Goal: Information Seeking & Learning: Learn about a topic

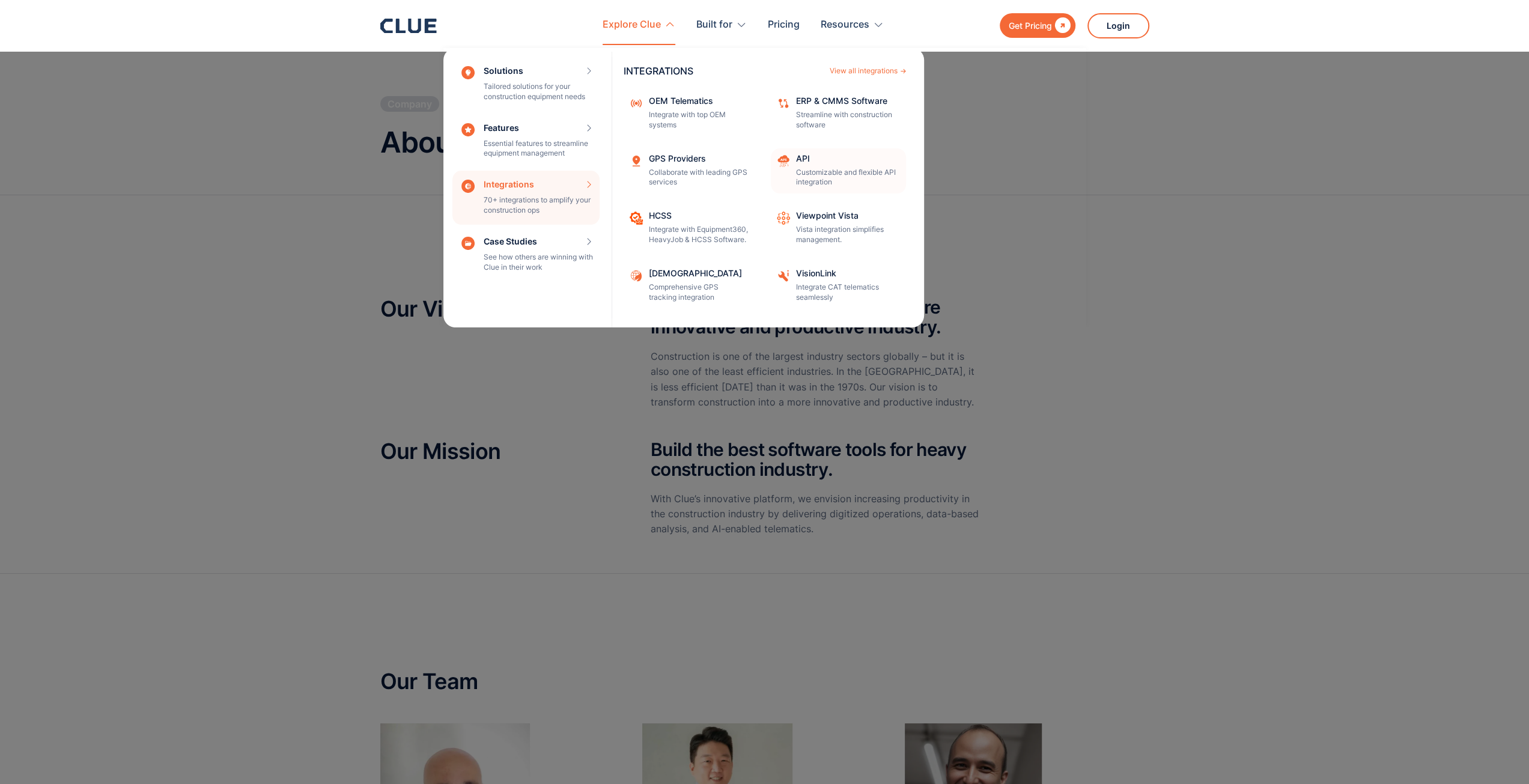
click at [816, 172] on p "Customizable and flexible API integration" at bounding box center [847, 177] width 102 height 21
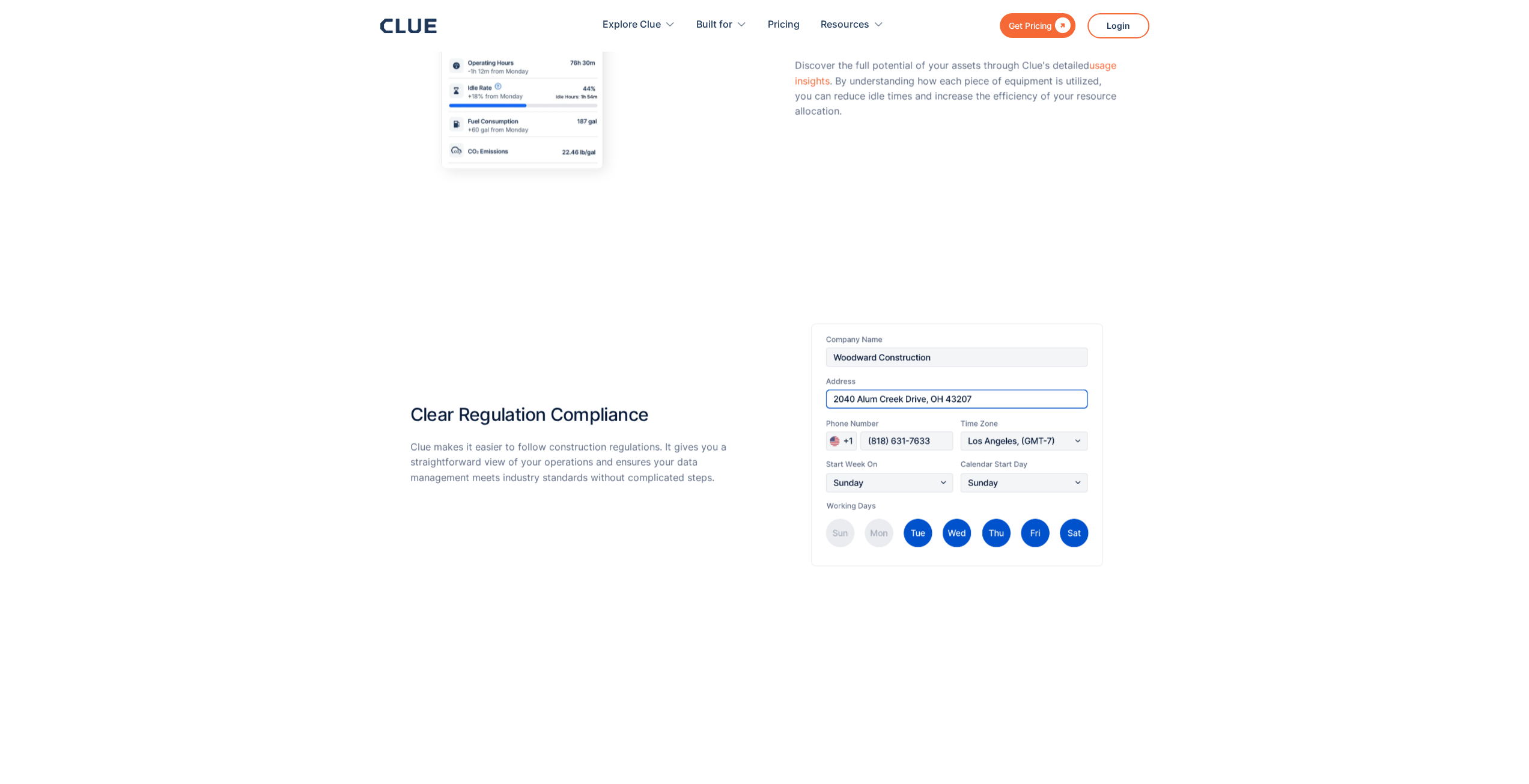
scroll to position [2282, 0]
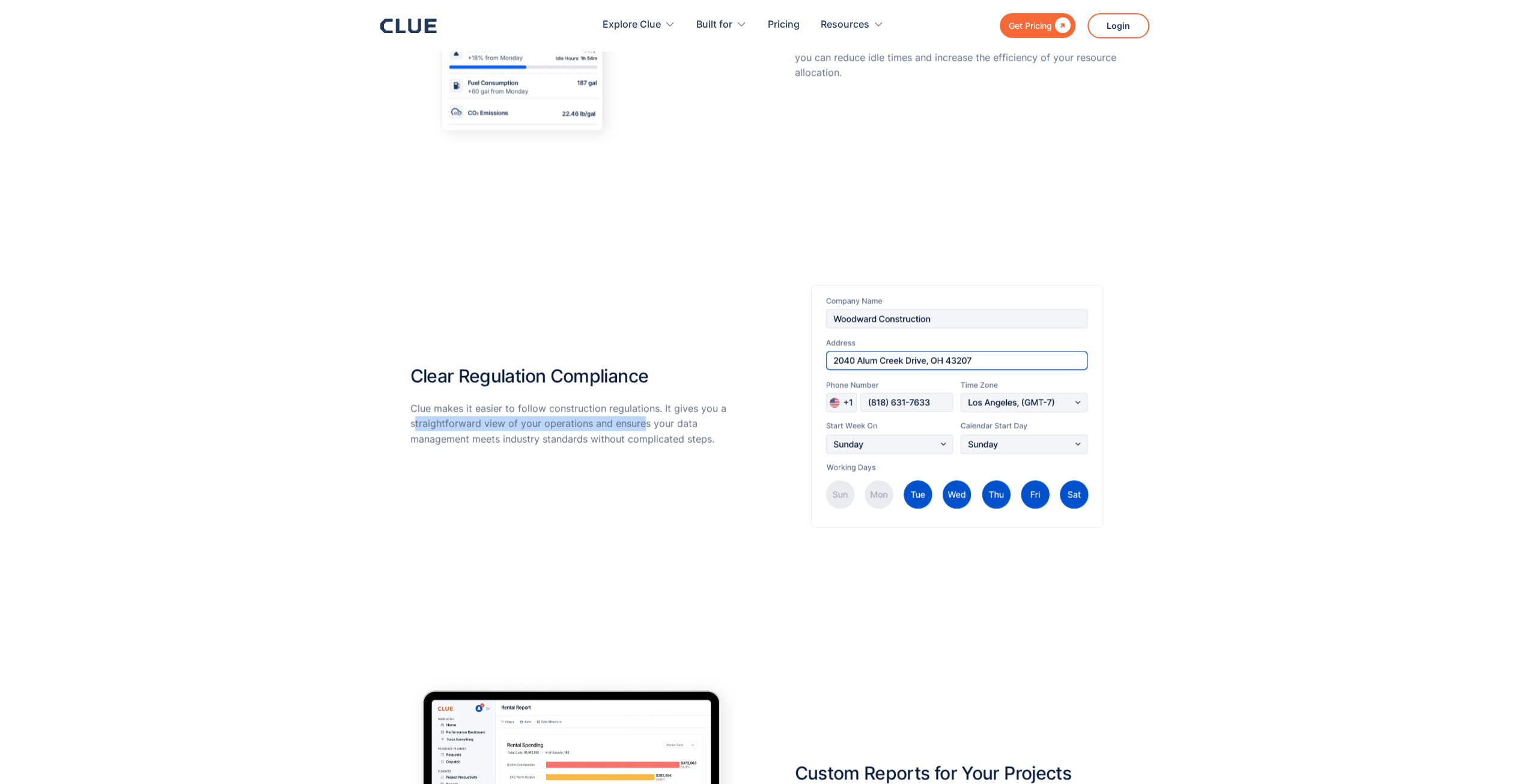
drag, startPoint x: 415, startPoint y: 416, endPoint x: 644, endPoint y: 422, distance: 229.1
click at [644, 422] on p "Clue makes it easier to follow construction regulations. It gives you a straigh…" at bounding box center [573, 423] width 324 height 46
click at [645, 424] on p "Clue makes it easier to follow construction regulations. It gives you a straigh…" at bounding box center [573, 423] width 324 height 46
drag, startPoint x: 708, startPoint y: 440, endPoint x: 389, endPoint y: 416, distance: 319.9
click at [389, 416] on div "Clear Regulation Compliance Clue makes it easier to follow construction regulat…" at bounding box center [764, 426] width 1529 height 384
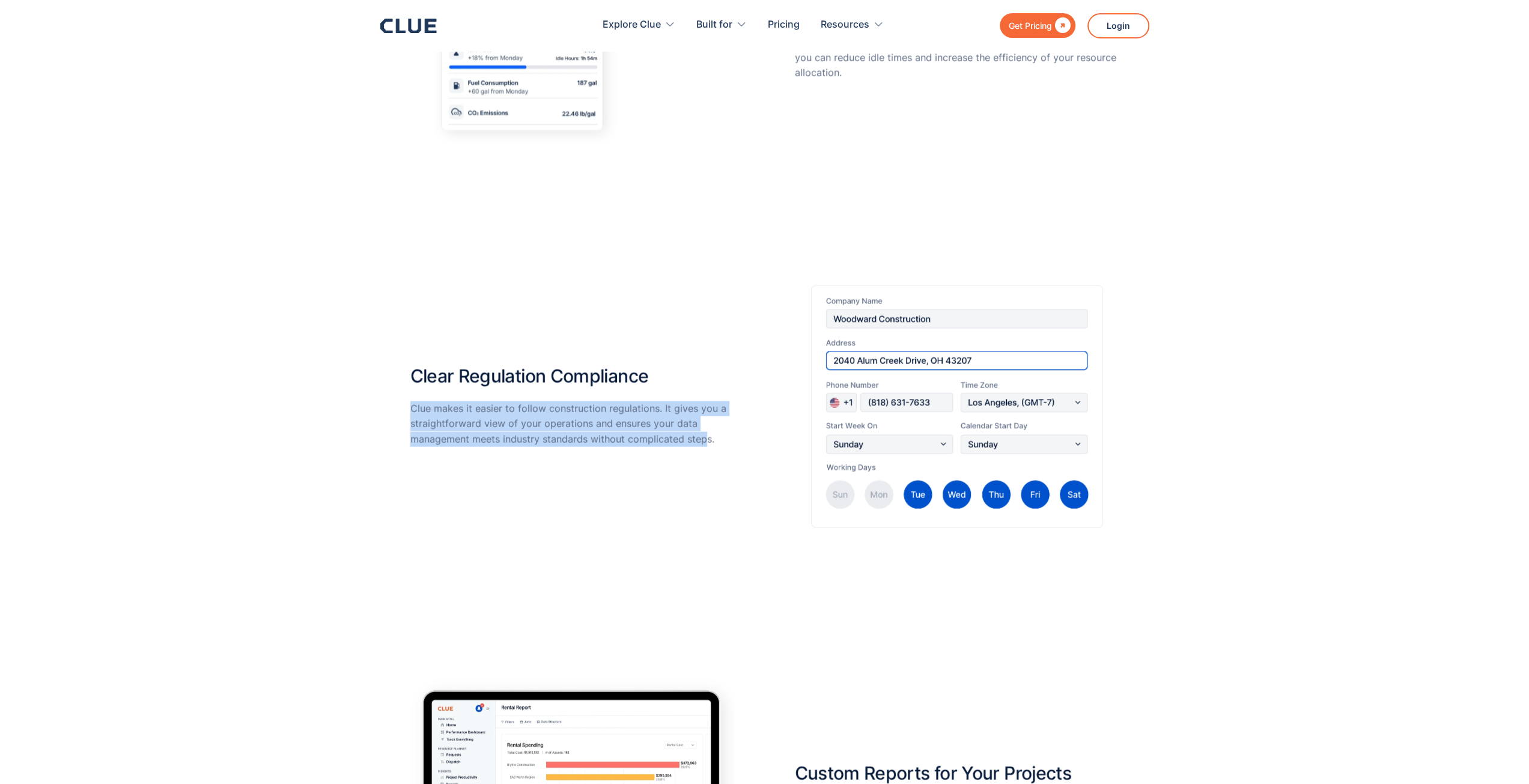
click at [485, 428] on p "Clue makes it easier to follow construction regulations. It gives you a straigh…" at bounding box center [573, 423] width 324 height 46
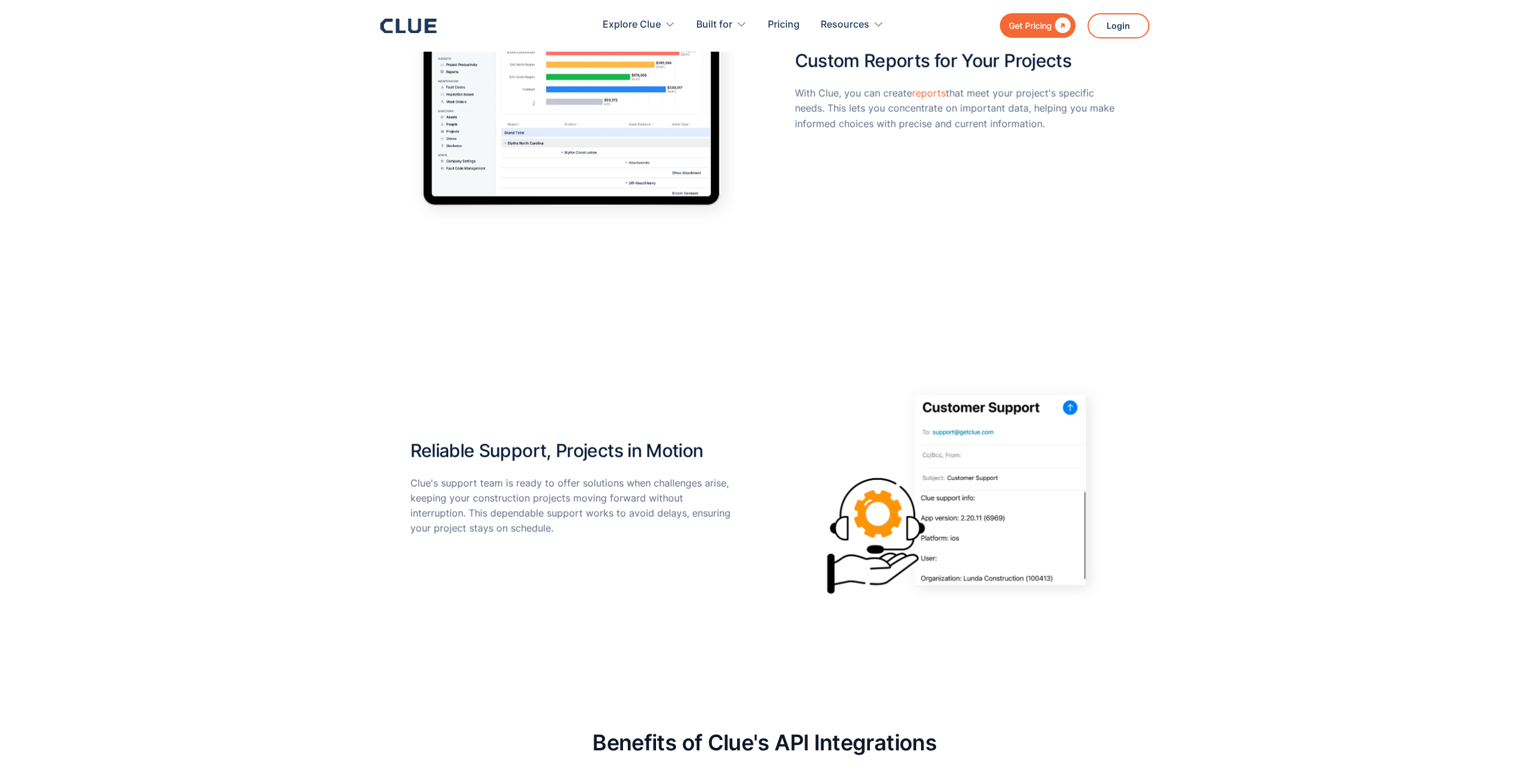
scroll to position [3123, 0]
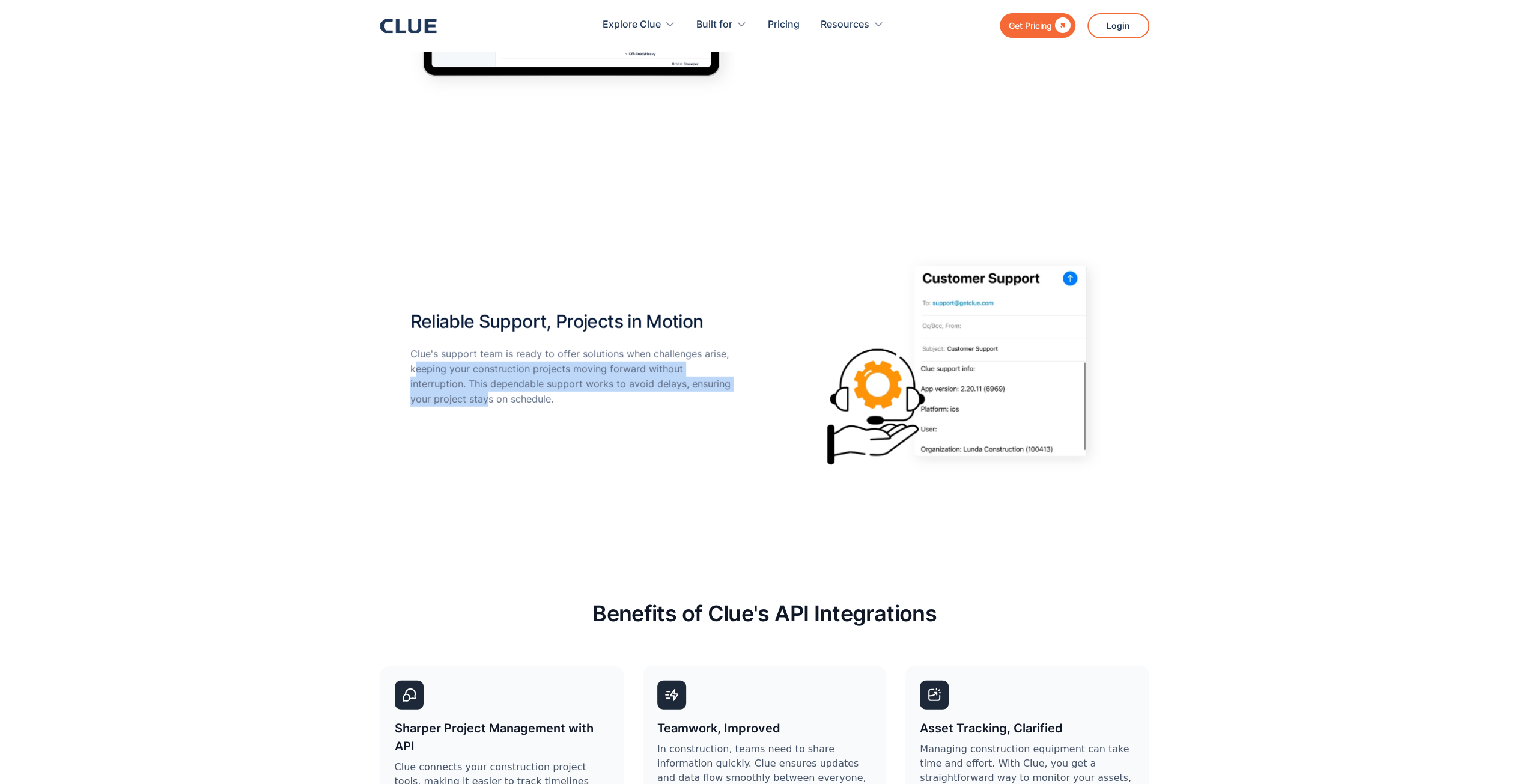
drag, startPoint x: 417, startPoint y: 374, endPoint x: 484, endPoint y: 402, distance: 72.6
click at [484, 402] on p "Clue's support team is ready to offer solutions when challenges arise, keeping …" at bounding box center [573, 377] width 324 height 61
click at [415, 408] on div "Reliable Support, Projects in Motion Clue's support team is ready to offer solu…" at bounding box center [573, 360] width 324 height 120
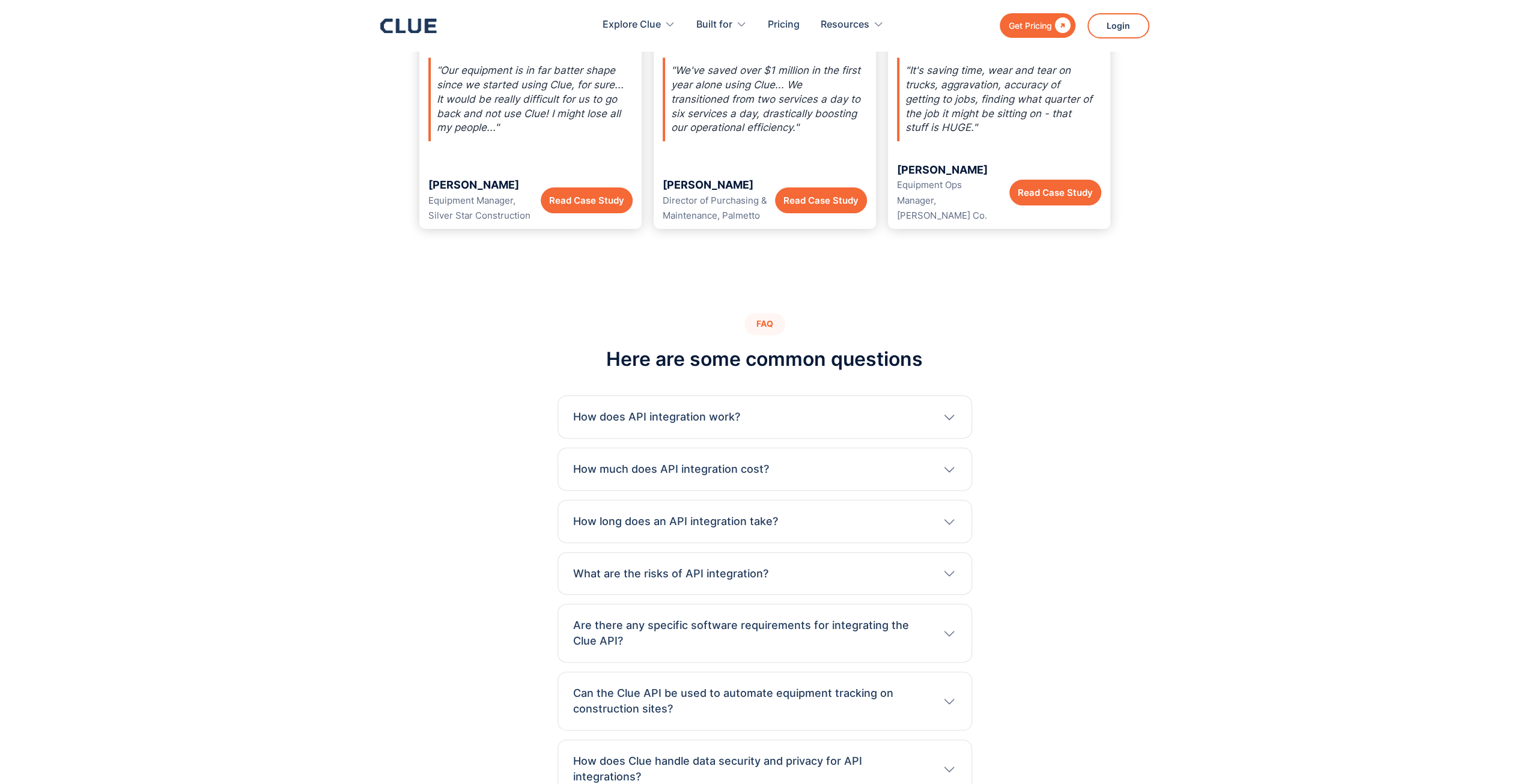
scroll to position [4926, 0]
click at [704, 394] on div "How does API integration work? API integration involves connecting different so…" at bounding box center [765, 415] width 415 height 43
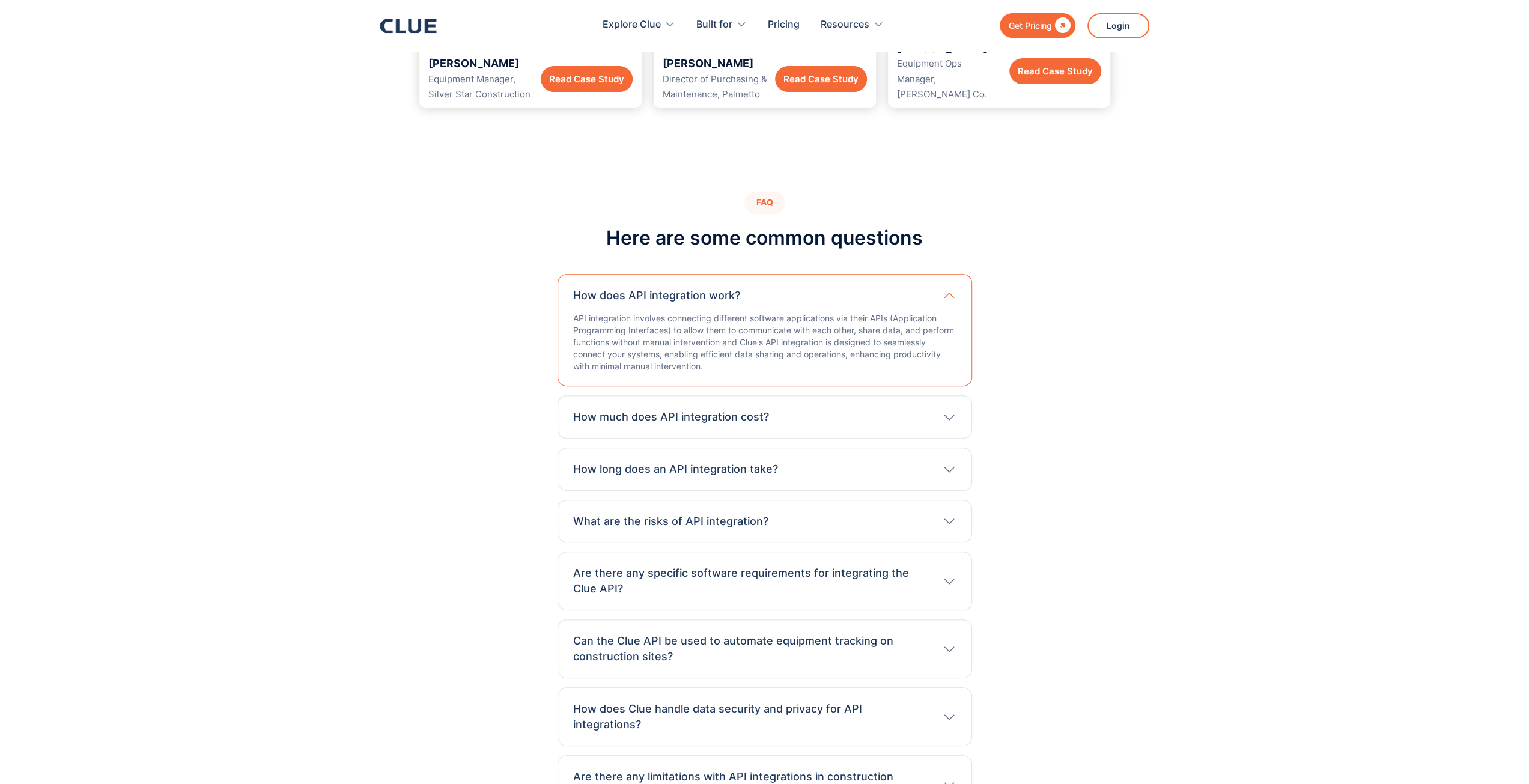
scroll to position [5106, 0]
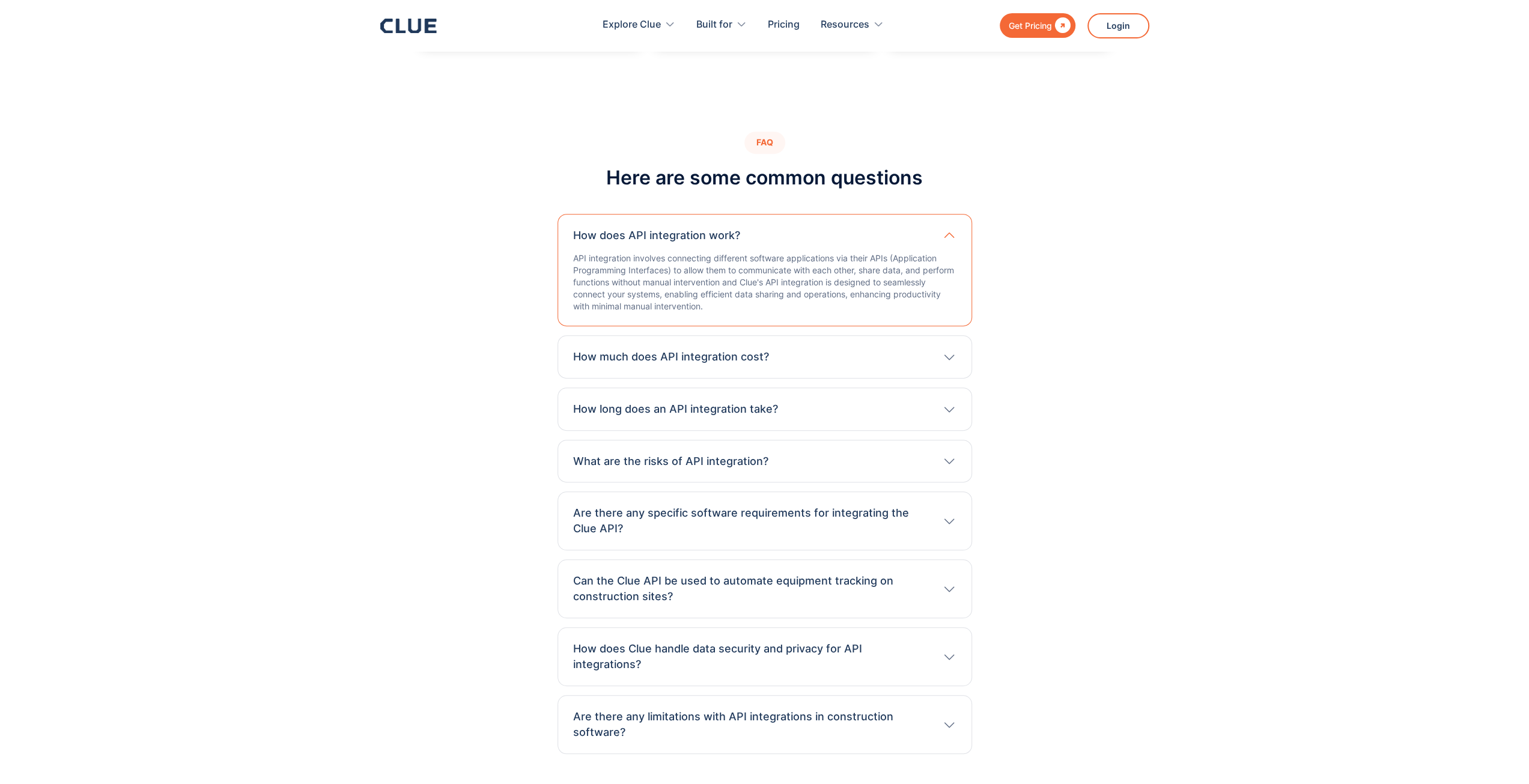
click at [651, 345] on div "How much does API integration cost? The cost varies based on complexity, custom…" at bounding box center [765, 356] width 415 height 43
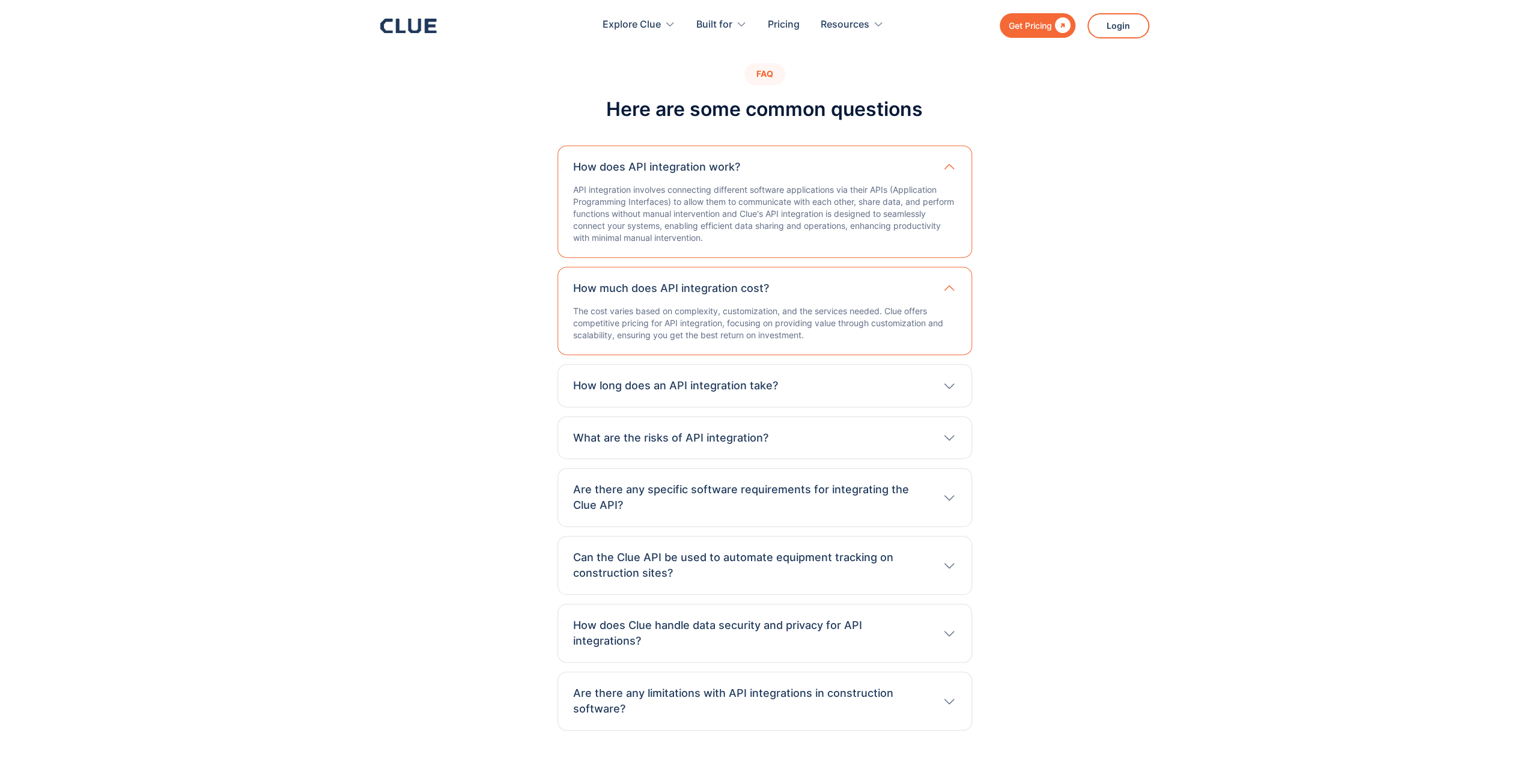
scroll to position [5226, 0]
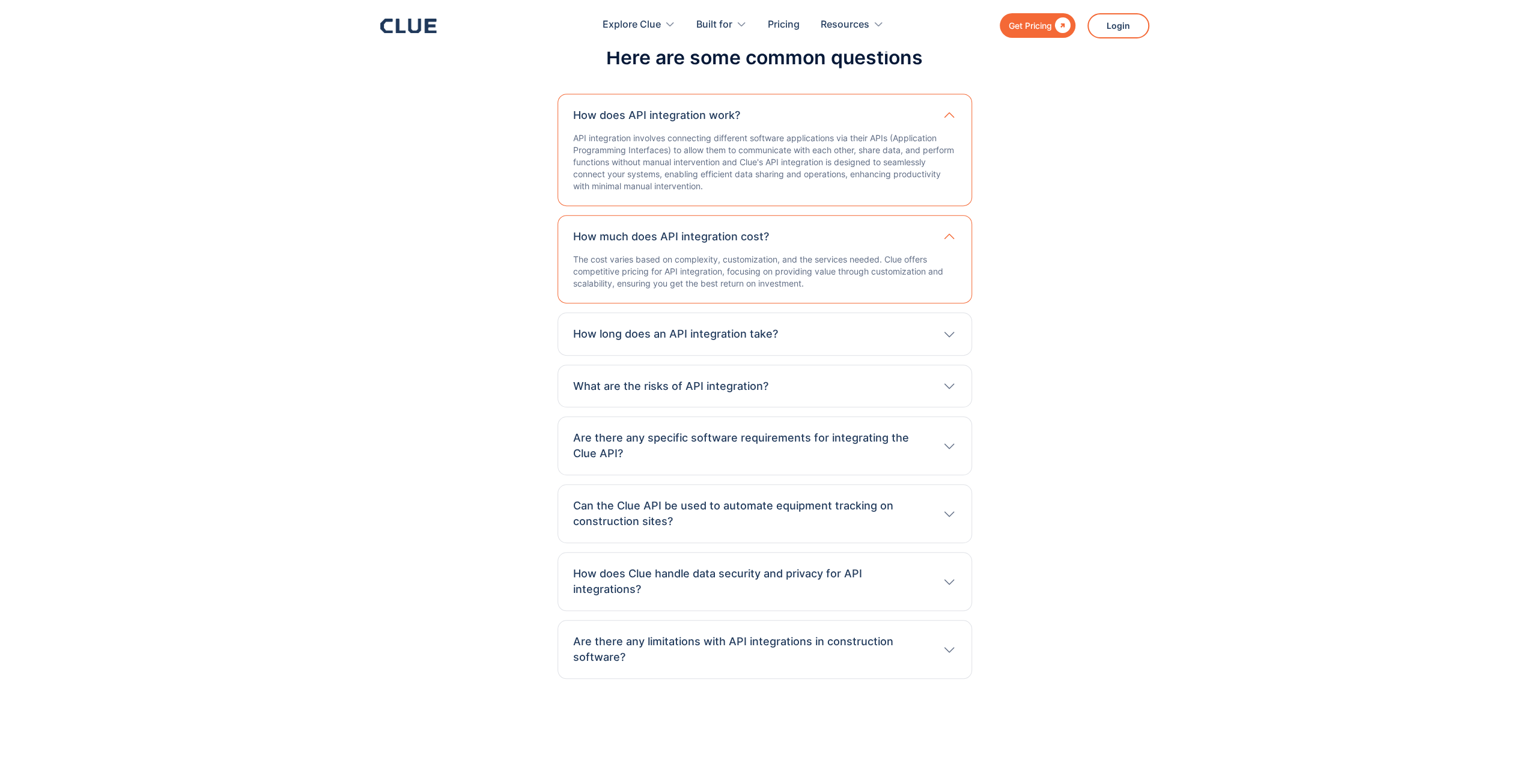
click at [644, 313] on div "How long does an API integration take? Timeframes can range from a few hours to…" at bounding box center [765, 334] width 415 height 43
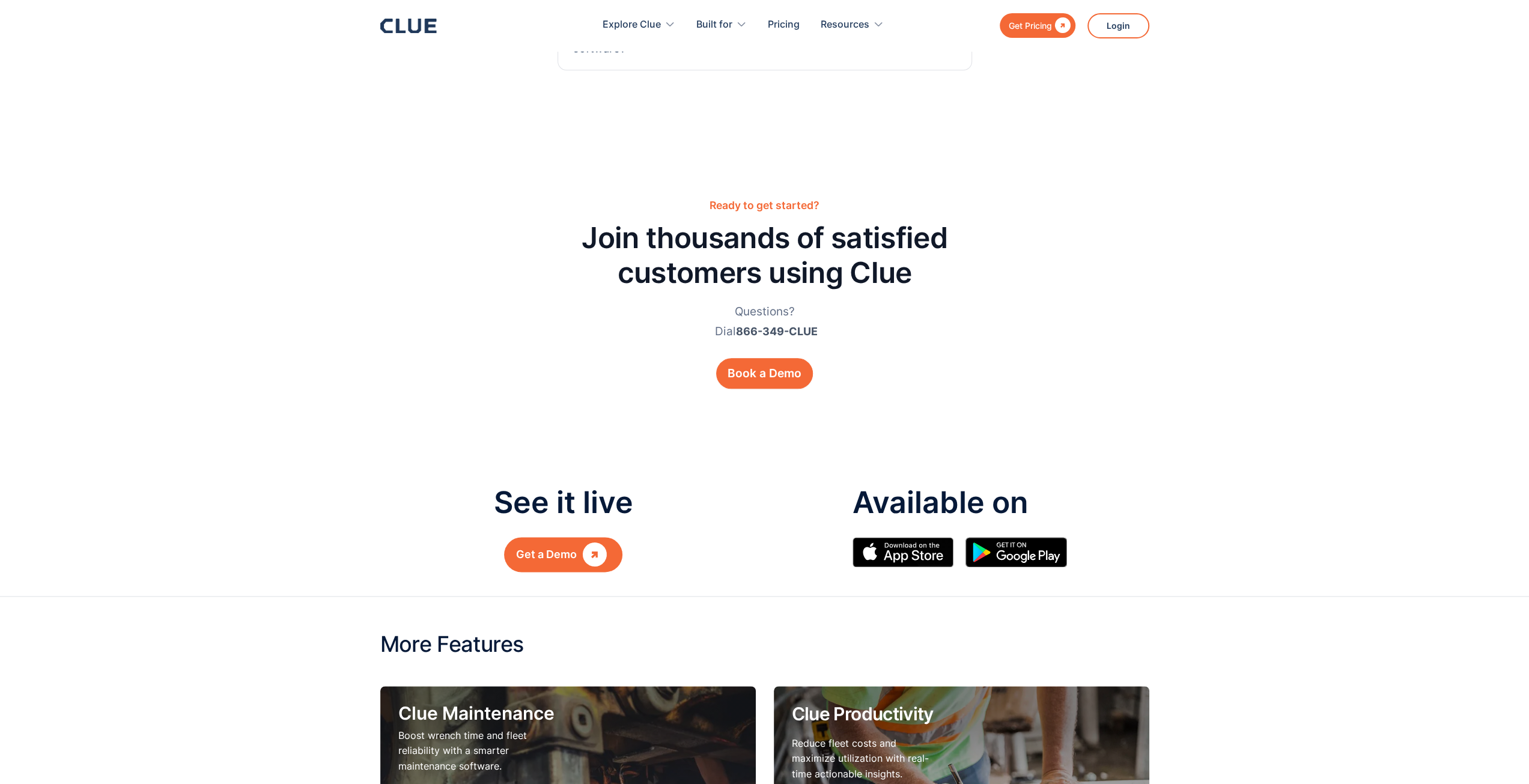
scroll to position [6127, 0]
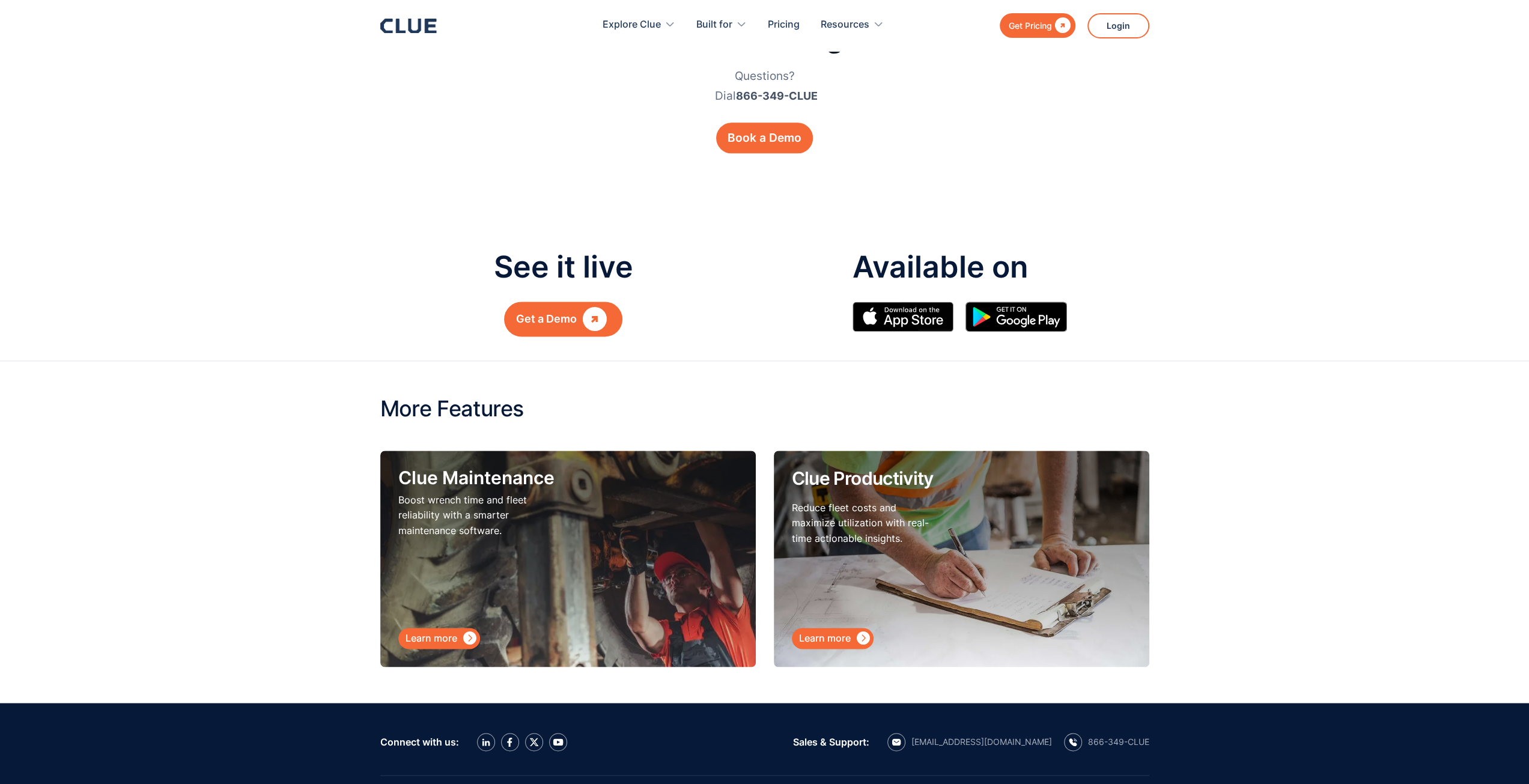
click at [444, 631] on div "Learn more" at bounding box center [431, 638] width 52 height 15
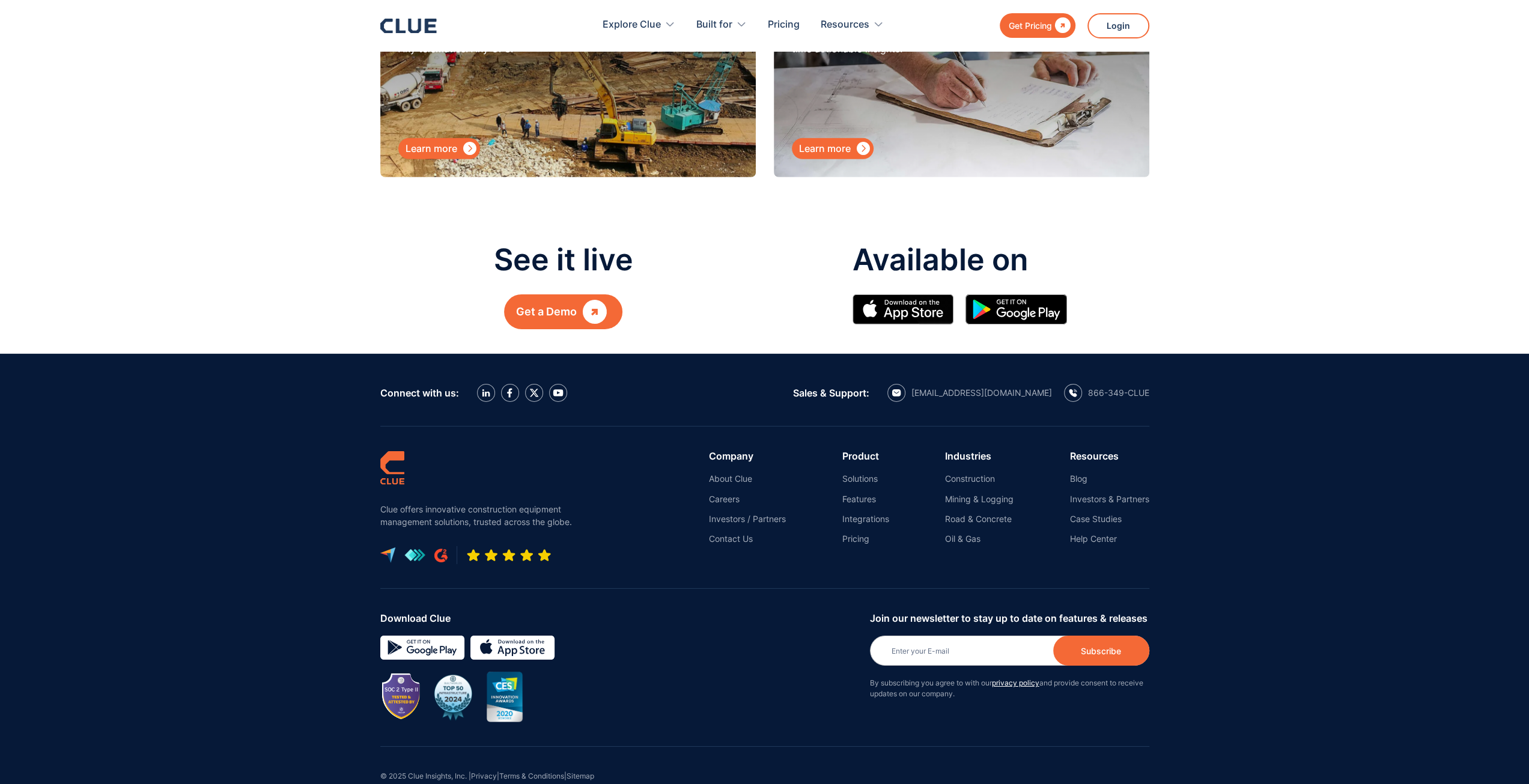
scroll to position [3850, 0]
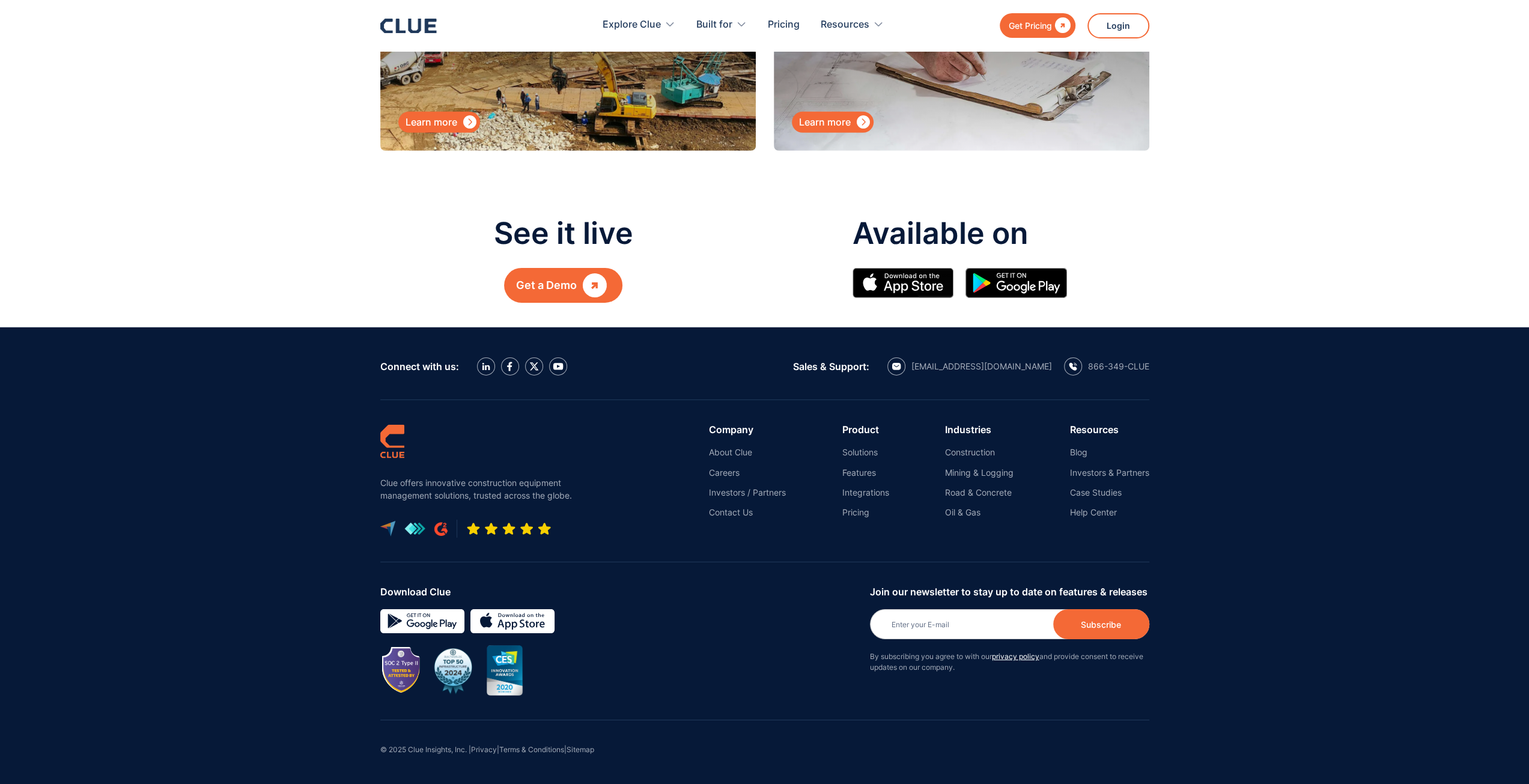
click at [390, 528] on img at bounding box center [387, 529] width 15 height 16
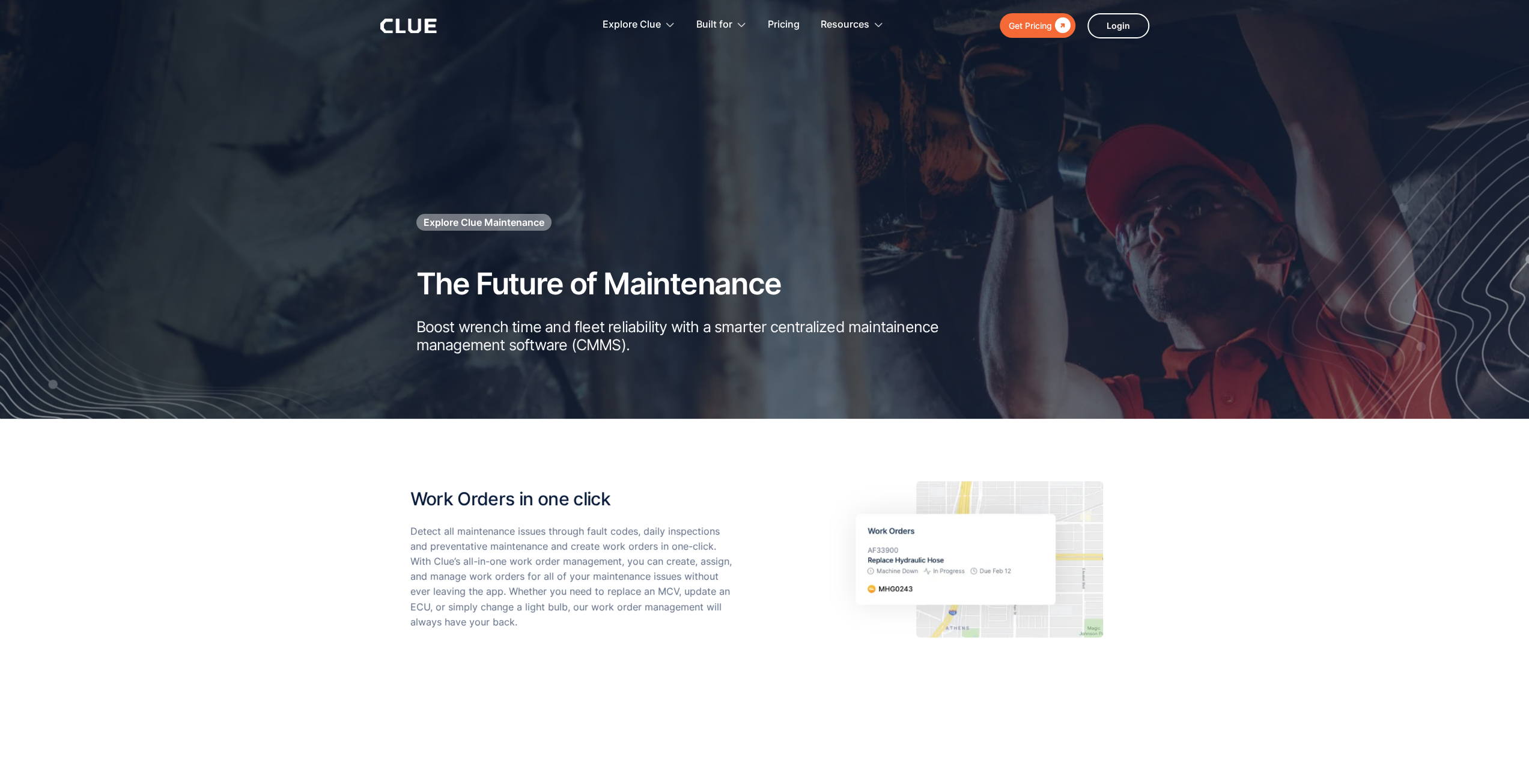
scroll to position [0, 0]
